Goal: Task Accomplishment & Management: Manage account settings

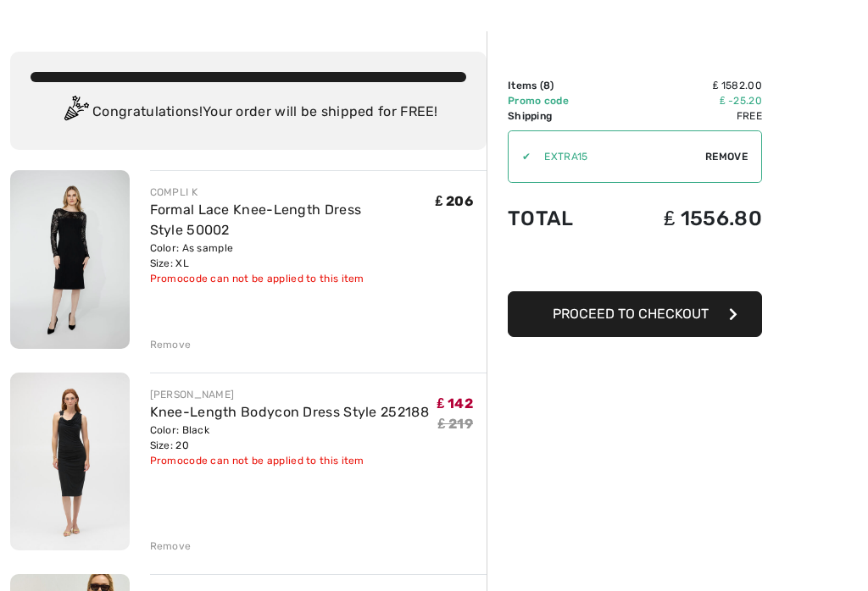
scroll to position [52, 0]
click at [145, 351] on div "COMPLI K Formal Lace Knee-Length Dress Style 50002 Color: As sample Size: XL Fi…" at bounding box center [309, 261] width 358 height 182
click at [151, 347] on div "Remove" at bounding box center [171, 344] width 42 height 15
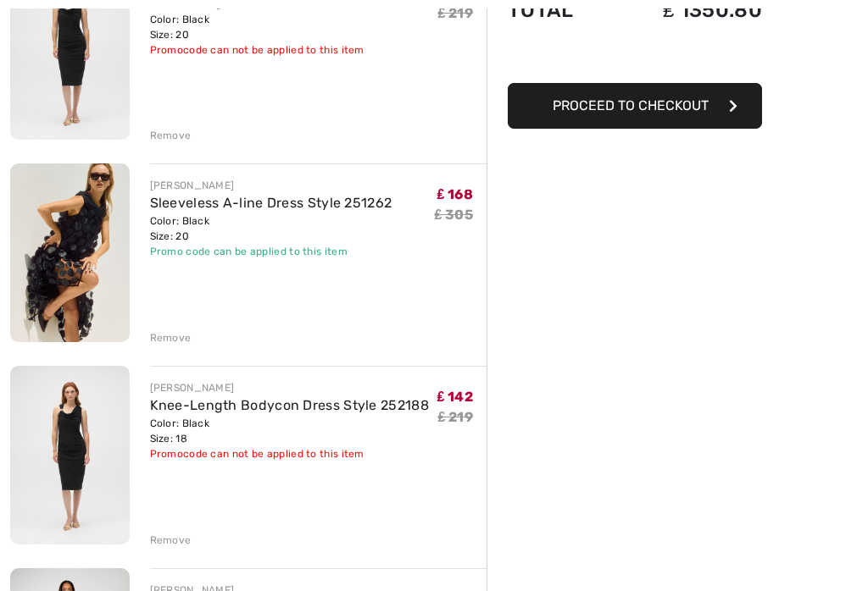
scroll to position [260, 0]
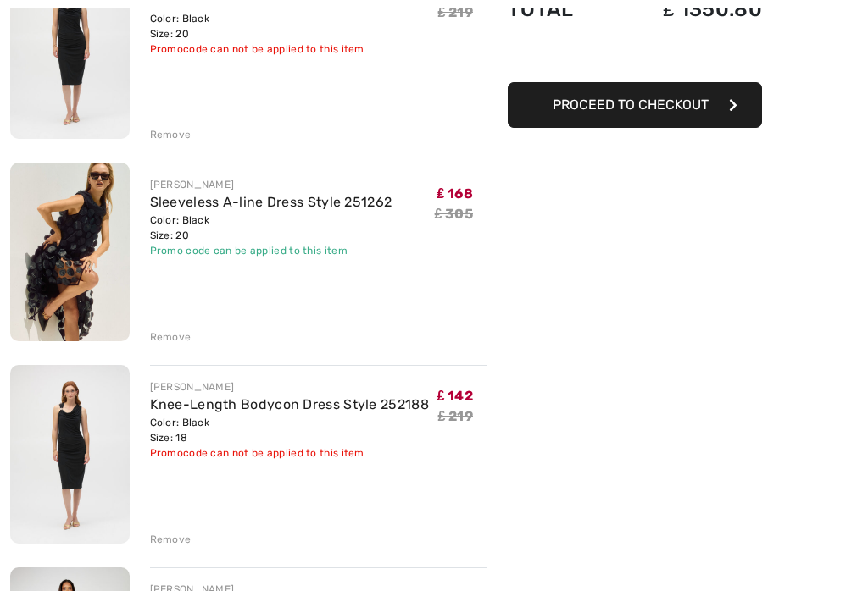
click at [147, 546] on div "[PERSON_NAME] Knee-Length Bodycon Dress Style 252188 Color: Black Size: 18 Fina…" at bounding box center [309, 456] width 358 height 181
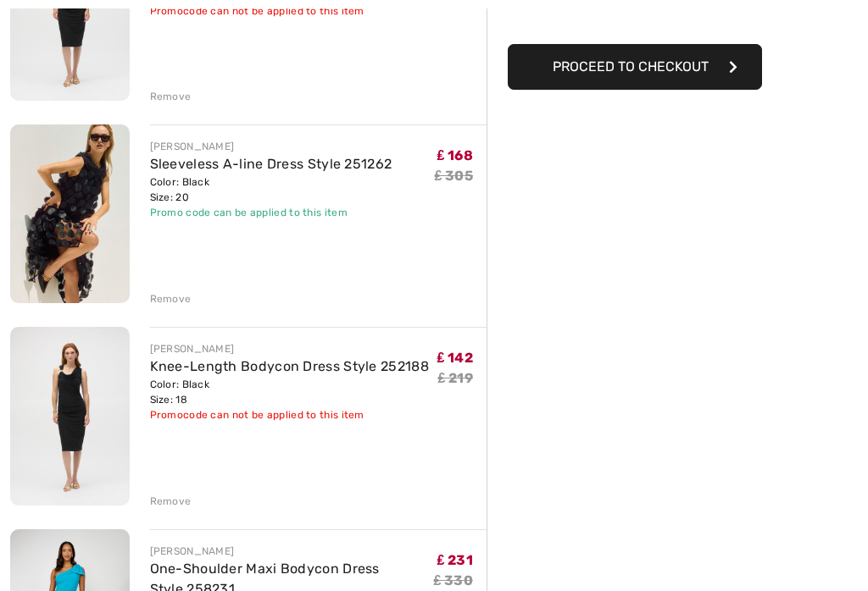
scroll to position [304, 0]
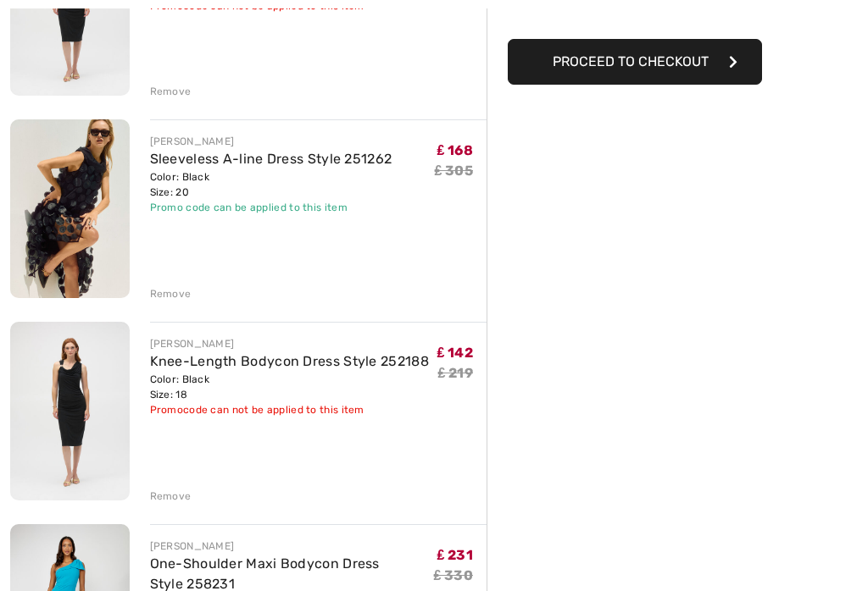
click at [159, 501] on div "Remove" at bounding box center [171, 496] width 42 height 15
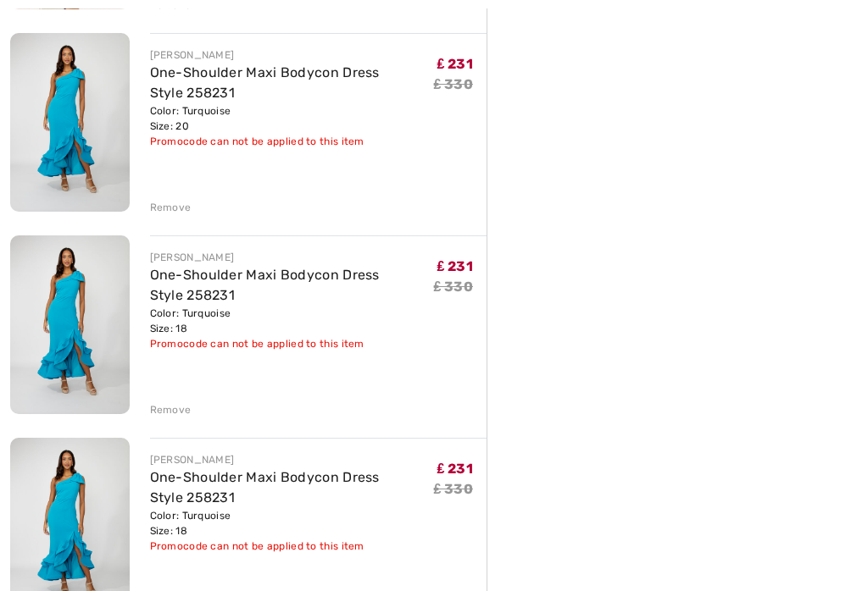
scroll to position [594, 0]
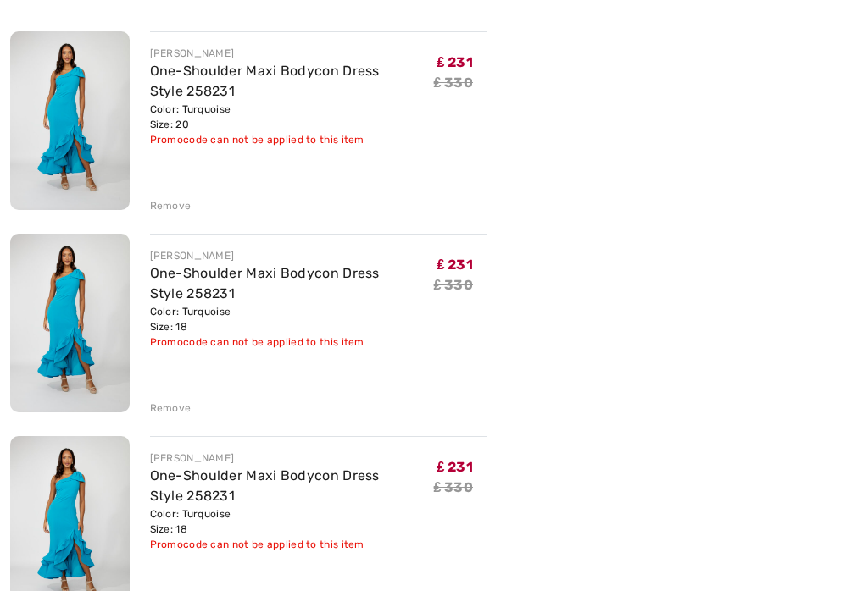
click at [156, 412] on div "Remove" at bounding box center [171, 409] width 42 height 15
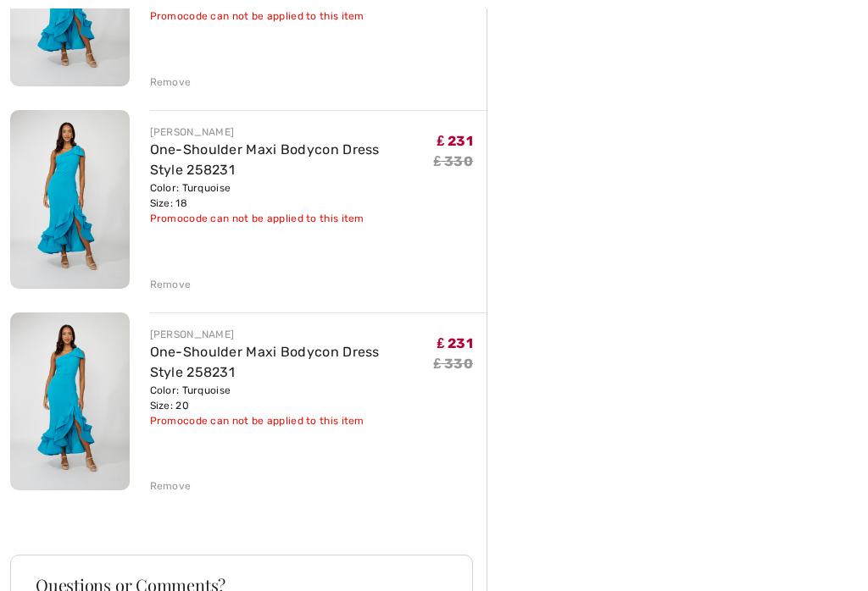
scroll to position [719, 0]
click at [152, 486] on div "Remove" at bounding box center [171, 486] width 42 height 15
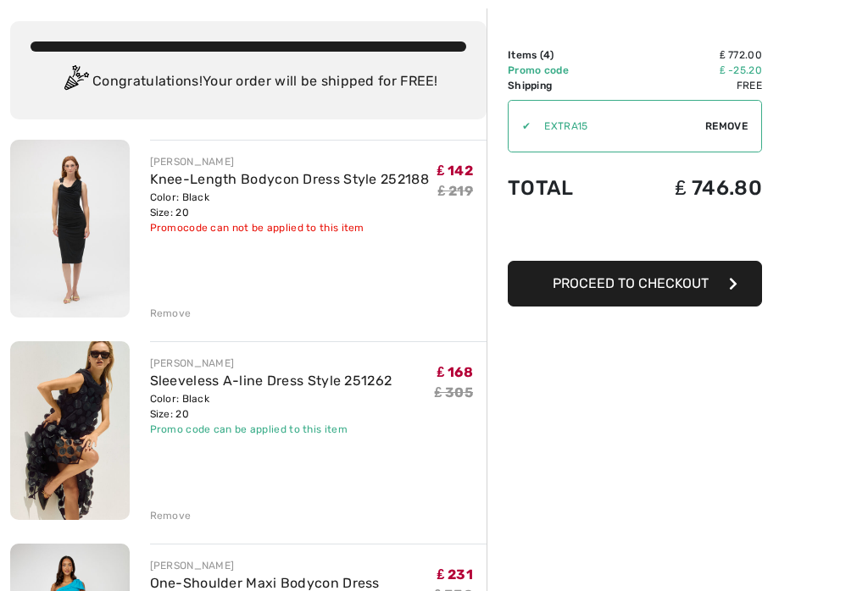
scroll to position [82, 0]
click at [152, 315] on div "Remove" at bounding box center [171, 313] width 42 height 15
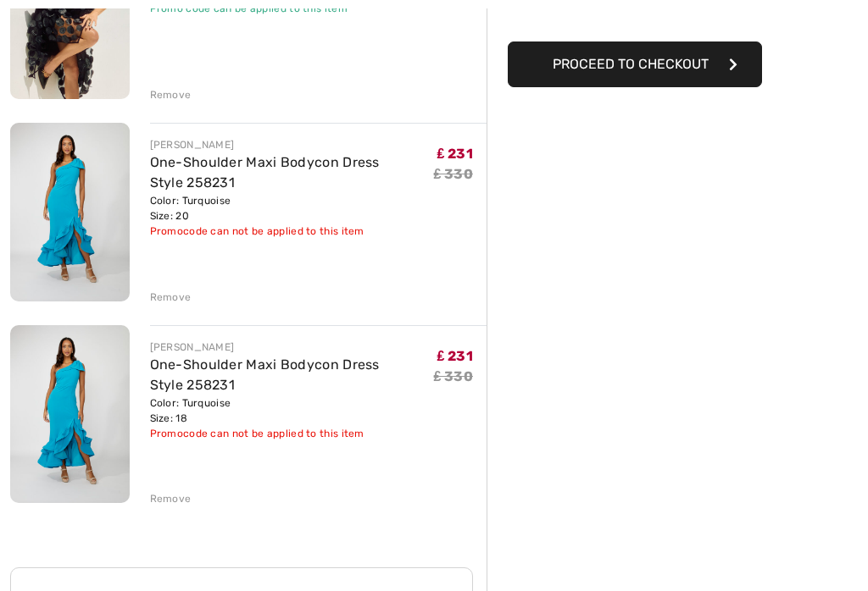
scroll to position [303, 0]
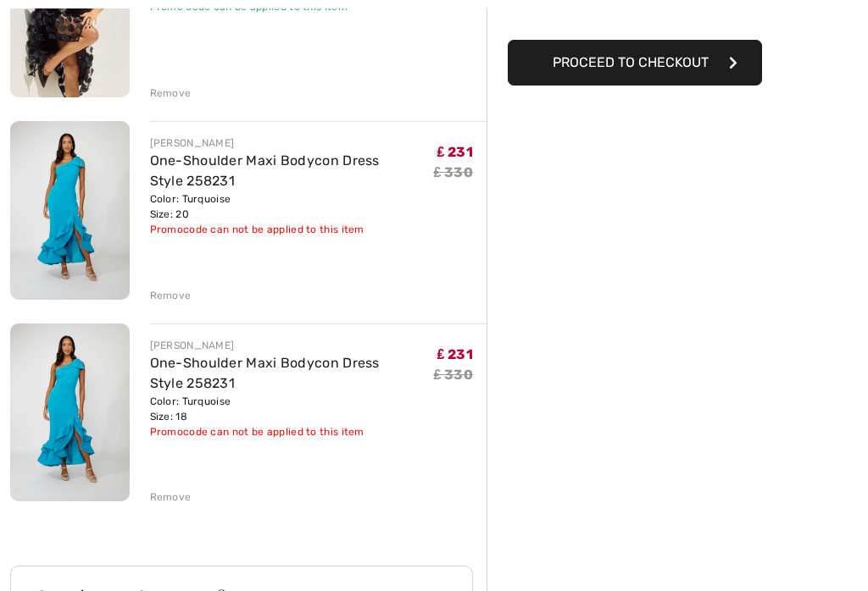
click at [162, 293] on div "Remove" at bounding box center [171, 296] width 42 height 15
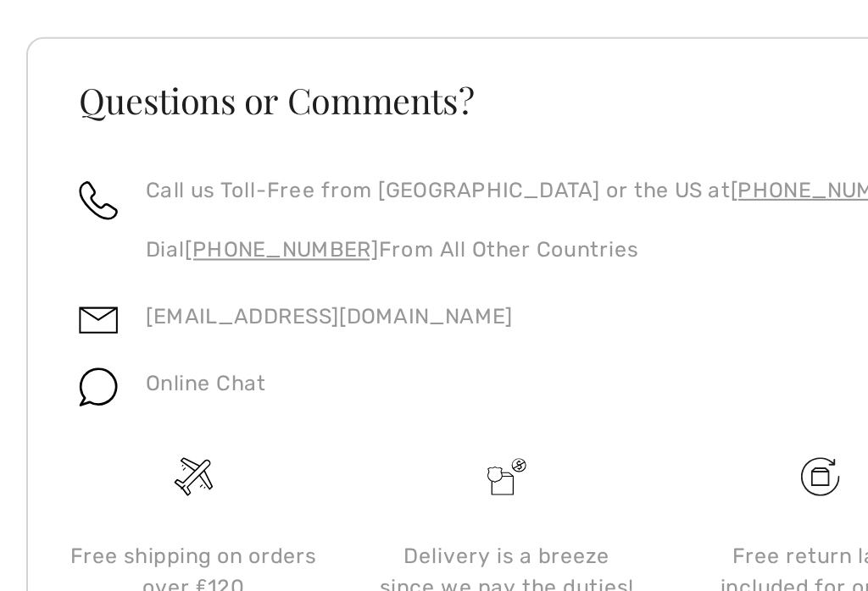
scroll to position [357, 0]
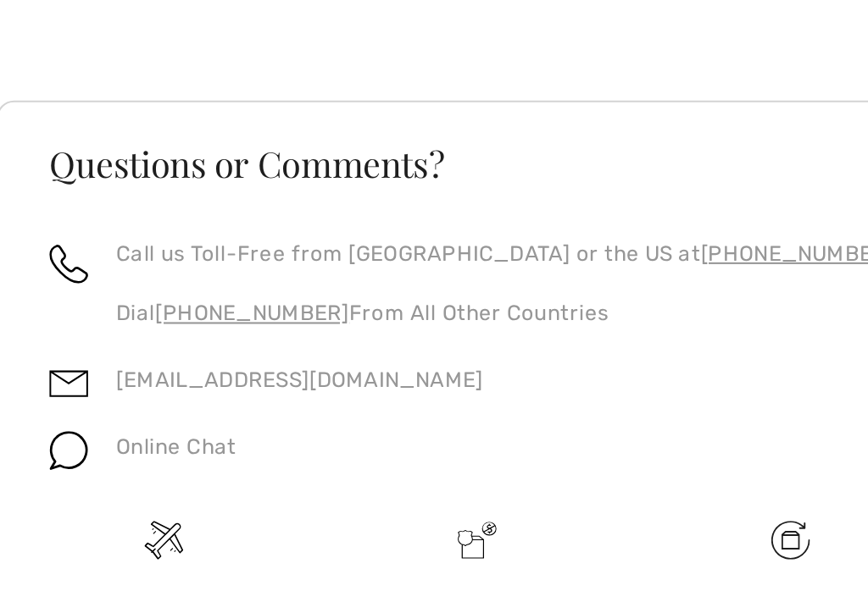
click at [417, 377] on div "Call us Toll-Free from [GEOGRAPHIC_DATA] or the US at [PHONE_NUMBER] Dial [PHON…" at bounding box center [242, 406] width 412 height 58
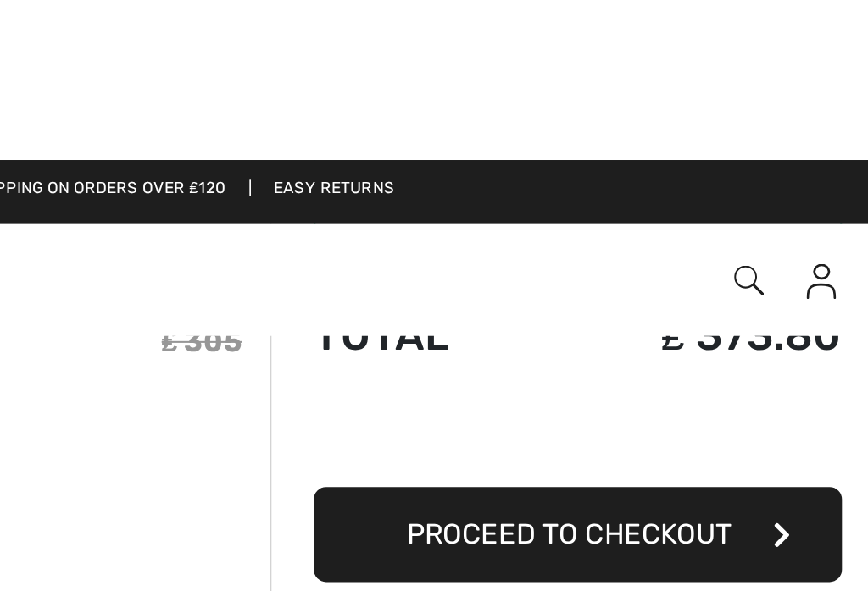
scroll to position [0, 0]
